Goal: Information Seeking & Learning: Learn about a topic

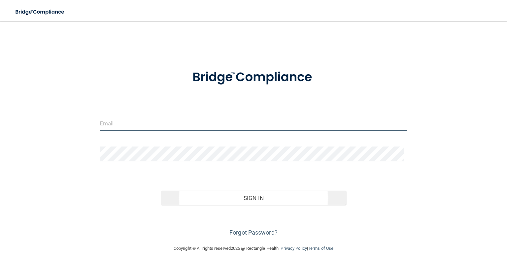
type input "[EMAIL_ADDRESS][DOMAIN_NAME]"
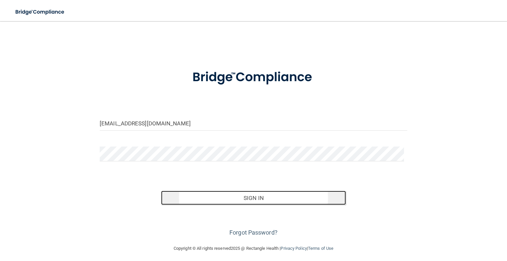
click at [262, 197] on button "Sign In" at bounding box center [253, 198] width 184 height 15
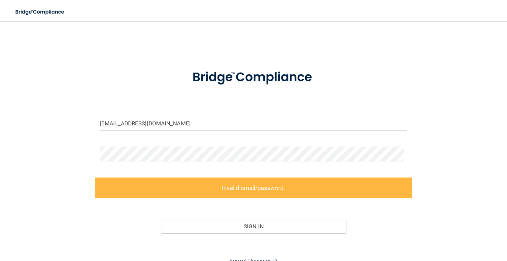
click at [90, 157] on div "[EMAIL_ADDRESS][DOMAIN_NAME] Invalid email/password. You don't have permission …" at bounding box center [253, 147] width 480 height 239
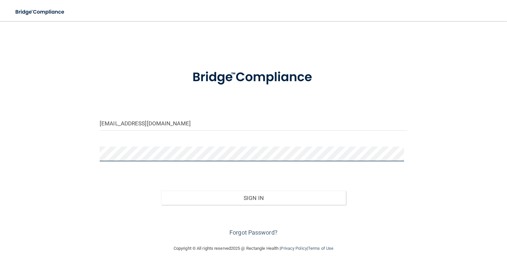
click at [161, 191] on button "Sign In" at bounding box center [253, 198] width 184 height 15
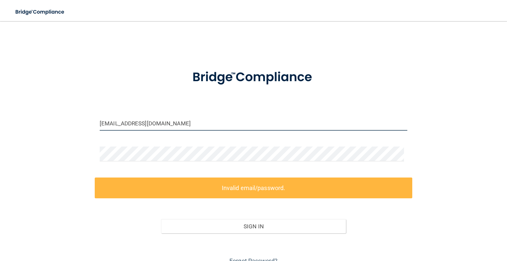
click at [184, 124] on input "[EMAIL_ADDRESS][DOMAIN_NAME]" at bounding box center [254, 123] width 308 height 15
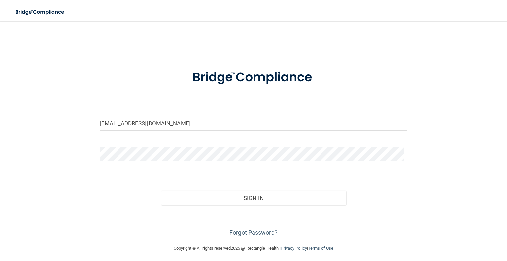
click at [161, 191] on button "Sign In" at bounding box center [253, 198] width 184 height 15
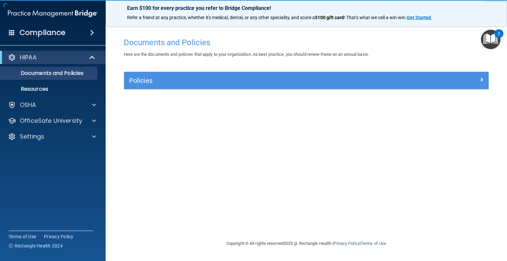
click at [492, 37] on img "Open Resource Center, 2 new notifications" at bounding box center [490, 39] width 19 height 19
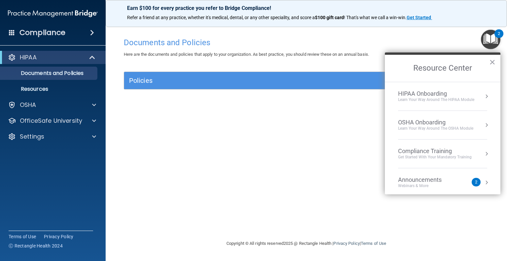
click at [310, 151] on div "Documents and Policies Here are the documents and policies that apply to your o…" at bounding box center [306, 136] width 375 height 205
click at [41, 111] on div "OSHA" at bounding box center [53, 104] width 106 height 13
click at [88, 105] on div at bounding box center [93, 105] width 16 height 8
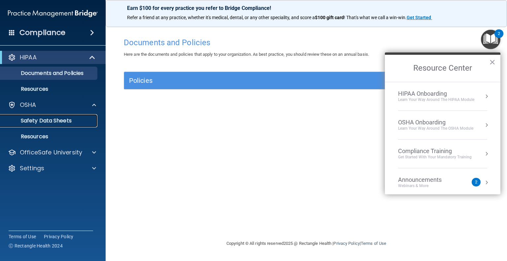
click at [70, 120] on p "Safety Data Sheets" at bounding box center [49, 120] width 90 height 7
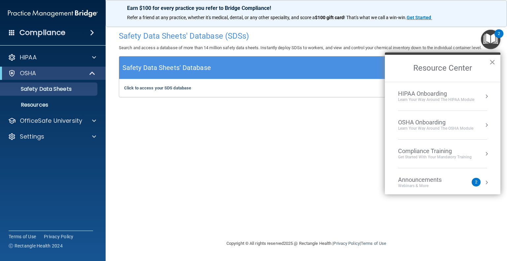
click at [492, 62] on button "×" at bounding box center [492, 62] width 6 height 11
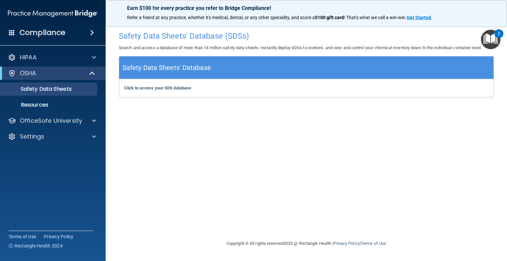
click at [59, 31] on h4 "Compliance" at bounding box center [42, 32] width 46 height 9
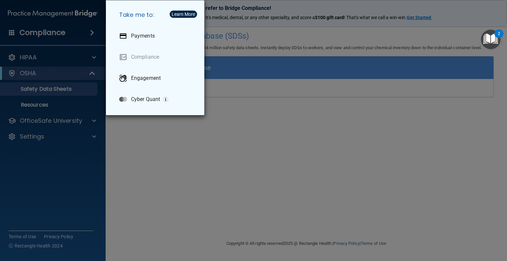
click at [59, 31] on div "Take me to: Payments Compliance Engagement Cyber Quant" at bounding box center [253, 130] width 507 height 261
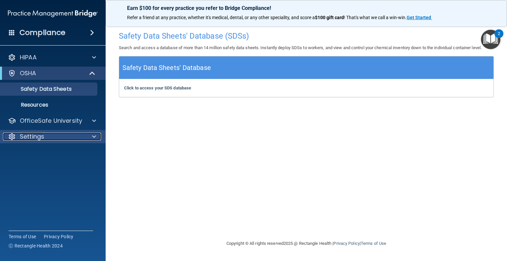
click at [94, 134] on span at bounding box center [94, 137] width 4 height 8
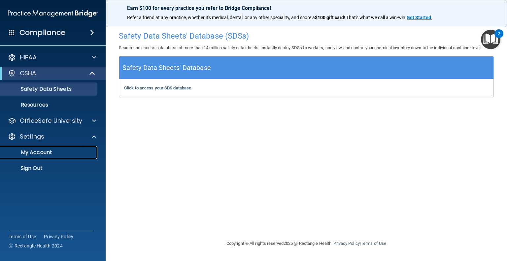
click at [55, 156] on link "My Account" at bounding box center [45, 152] width 104 height 13
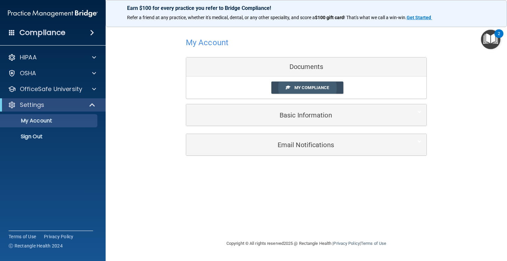
click at [323, 87] on span "My Compliance" at bounding box center [311, 87] width 35 height 5
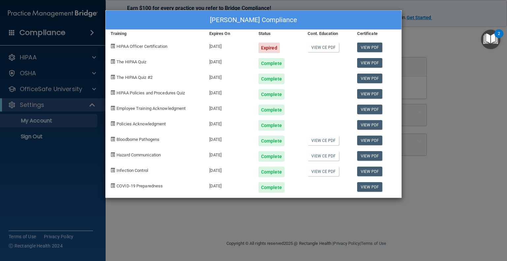
click at [268, 48] on div "Expired" at bounding box center [268, 48] width 21 height 11
click at [265, 45] on div "Expired" at bounding box center [268, 48] width 21 height 11
click at [148, 49] on div "HIPAA Officer Certification" at bounding box center [155, 46] width 99 height 16
click at [160, 48] on span "HIPAA Officer Certification" at bounding box center [141, 46] width 51 height 5
click at [220, 44] on div "[DATE]" at bounding box center [228, 46] width 49 height 16
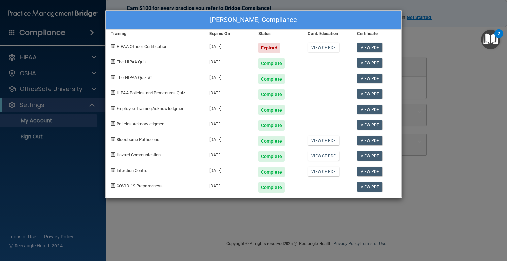
click at [271, 50] on div "Expired" at bounding box center [268, 48] width 21 height 11
click at [318, 47] on link "View CE PDF" at bounding box center [323, 48] width 31 height 10
click at [271, 49] on div "Expired" at bounding box center [268, 48] width 21 height 11
click at [254, 222] on div "[PERSON_NAME] Compliance Training Expires On Status Cont. Education Certificate…" at bounding box center [253, 130] width 507 height 261
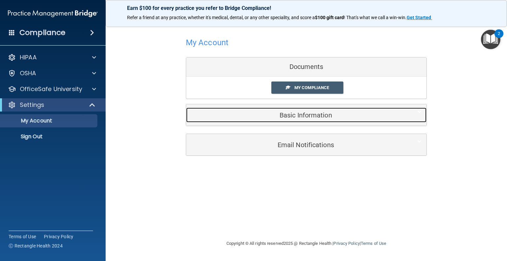
click at [321, 120] on div "Basic Information" at bounding box center [296, 115] width 220 height 15
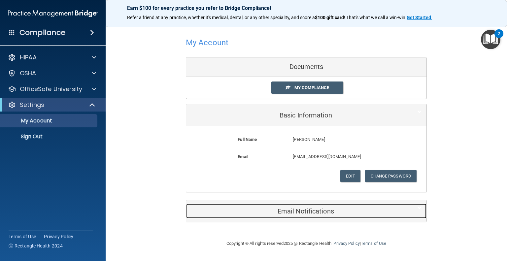
click at [310, 212] on h5 "Email Notifications" at bounding box center [296, 211] width 210 height 7
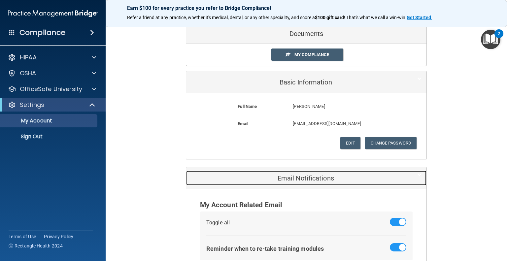
scroll to position [76, 0]
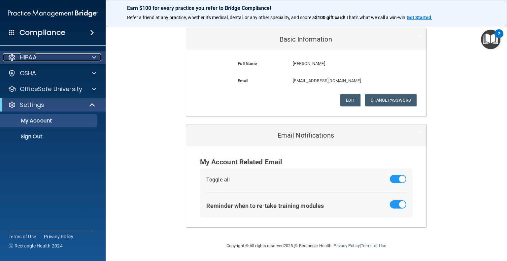
click at [62, 56] on div "HIPAA" at bounding box center [44, 57] width 82 height 8
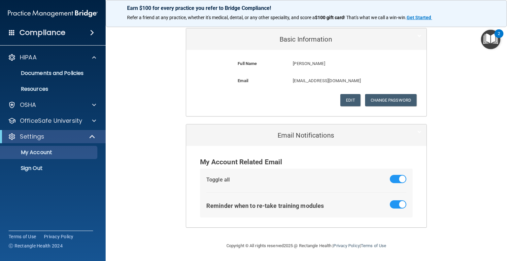
click at [76, 35] on div "Compliance" at bounding box center [53, 32] width 106 height 15
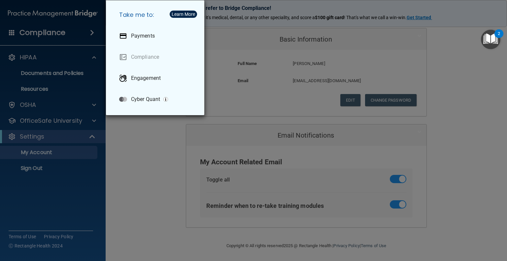
click at [73, 215] on div "Take me to: Payments Compliance Engagement Cyber Quant" at bounding box center [253, 130] width 507 height 261
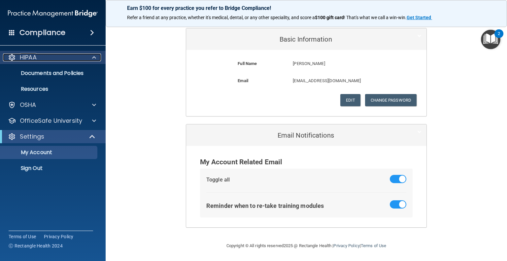
click at [85, 58] on div at bounding box center [93, 57] width 16 height 8
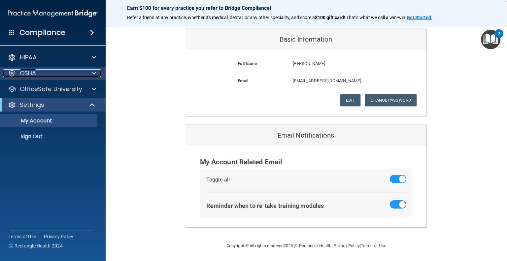
click at [83, 72] on div "OSHA" at bounding box center [44, 73] width 82 height 8
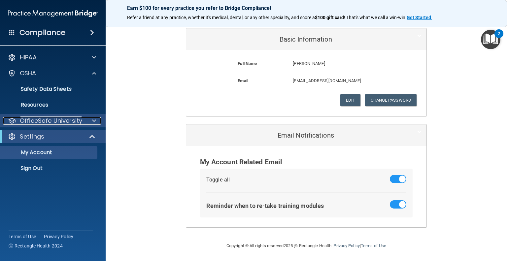
click at [75, 120] on p "OfficeSafe University" at bounding box center [51, 121] width 62 height 8
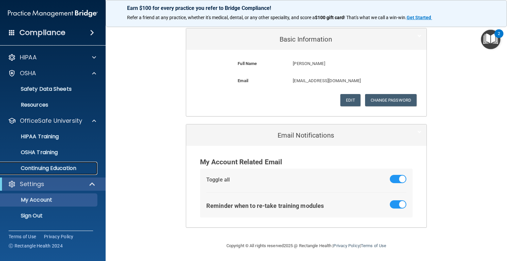
click at [69, 171] on p "Continuing Education" at bounding box center [49, 168] width 90 height 7
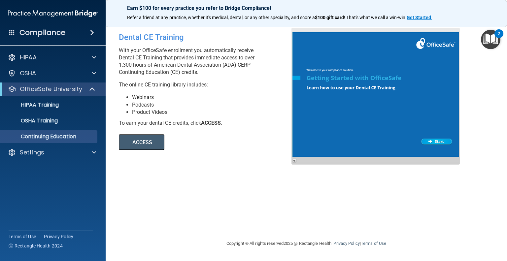
click at [137, 144] on button "ACCESS" at bounding box center [142, 142] width 46 height 16
